Goal: Task Accomplishment & Management: Manage account settings

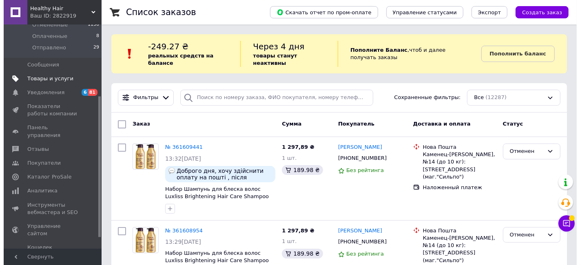
scroll to position [130, 0]
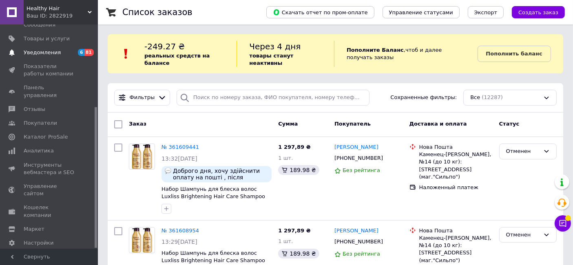
click at [40, 52] on span "Уведомления" at bounding box center [42, 52] width 37 height 7
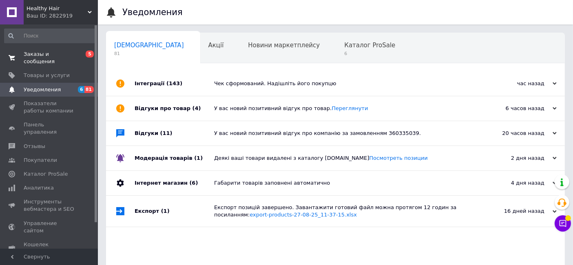
click at [51, 53] on span "Заказы и сообщения" at bounding box center [50, 58] width 52 height 15
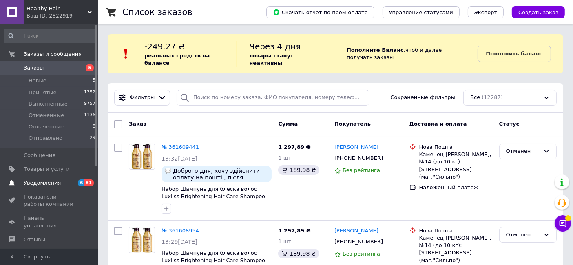
click at [45, 184] on span "Уведомления" at bounding box center [42, 182] width 37 height 7
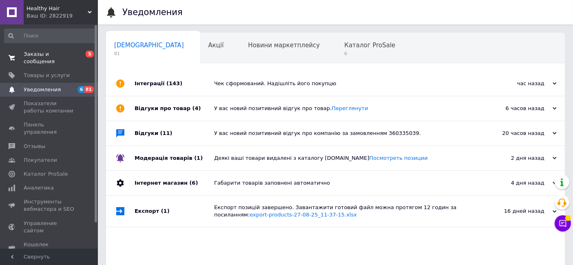
click at [64, 56] on span "Заказы и сообщения" at bounding box center [50, 58] width 52 height 15
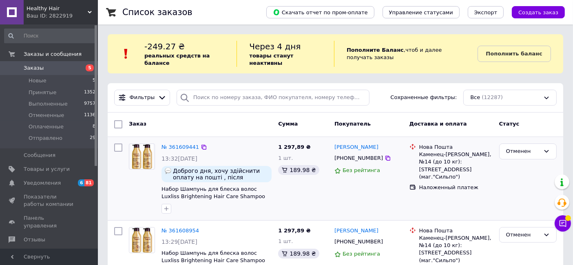
click at [117, 144] on input "checkbox" at bounding box center [118, 148] width 8 height 8
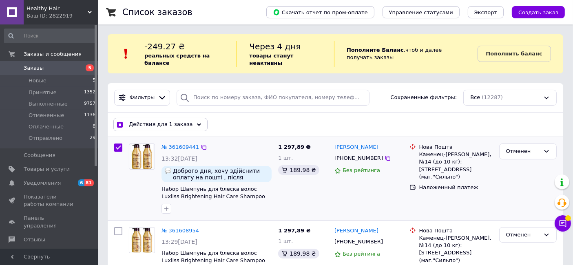
click at [117, 144] on input "checkbox" at bounding box center [118, 148] width 8 height 8
checkbox input "false"
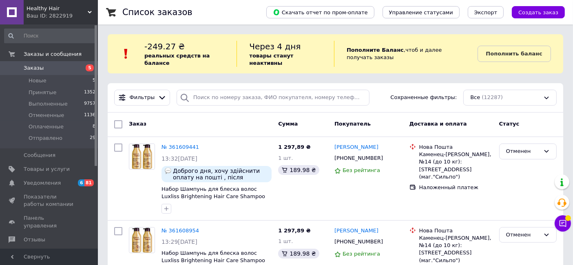
click at [54, 182] on span "Уведомления" at bounding box center [42, 182] width 37 height 7
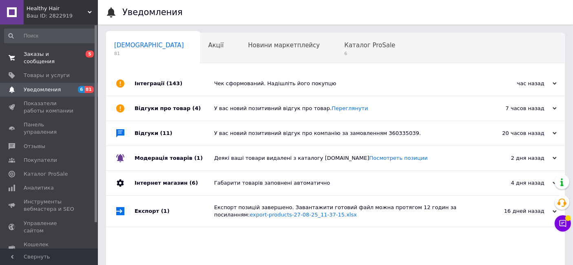
click at [57, 55] on span "Заказы и сообщения" at bounding box center [50, 58] width 52 height 15
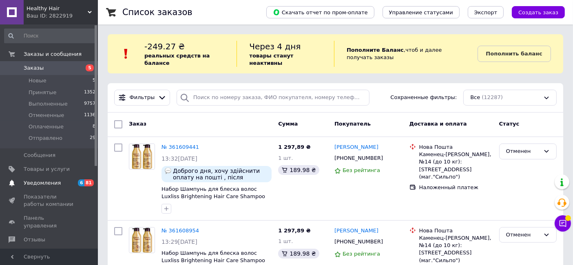
click at [56, 182] on span "Уведомления" at bounding box center [42, 182] width 37 height 7
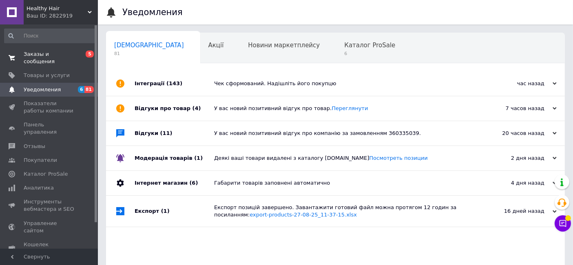
click at [55, 58] on link "Заказы и сообщения 0 5" at bounding box center [50, 57] width 100 height 21
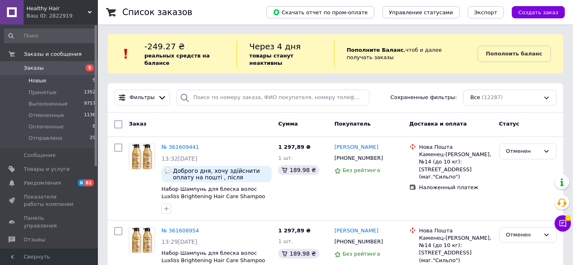
click at [61, 83] on li "Новые 5" at bounding box center [50, 80] width 100 height 11
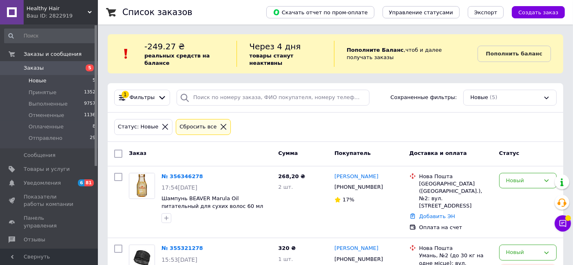
click at [31, 70] on span "Заказы" at bounding box center [34, 67] width 20 height 7
